Goal: Navigation & Orientation: Find specific page/section

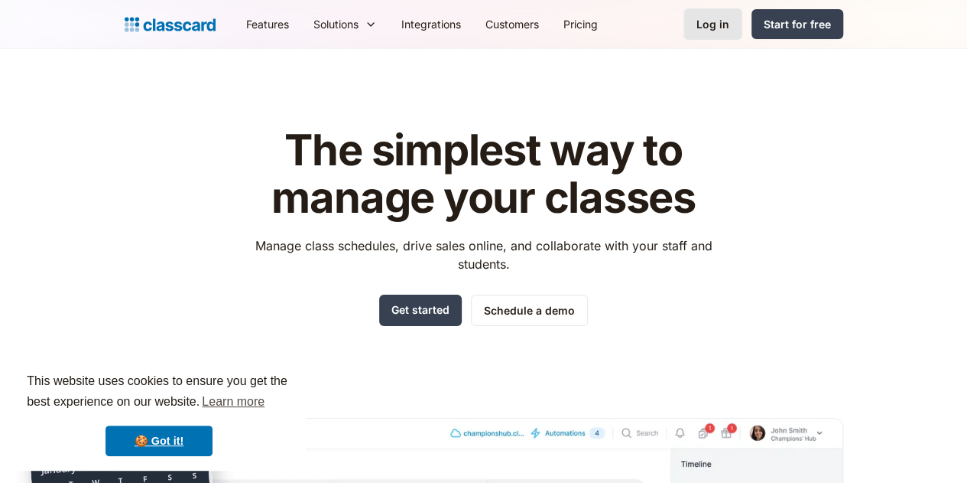
click at [730, 31] on div "Log in" at bounding box center [713, 24] width 33 height 16
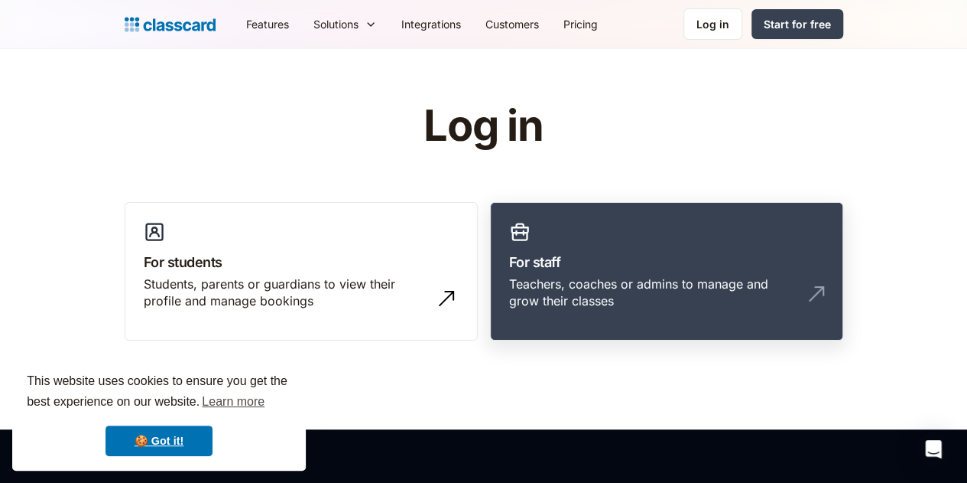
click at [665, 258] on h3 "For staff" at bounding box center [666, 262] width 315 height 21
